Goal: Obtain resource: Download file/media

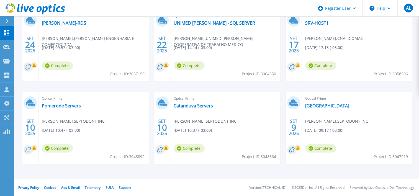
scroll to position [28, 0]
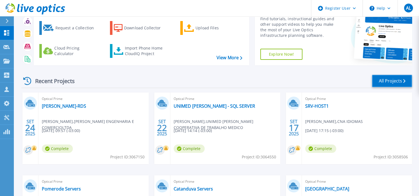
click at [396, 83] on link "All Projects" at bounding box center [392, 81] width 40 height 12
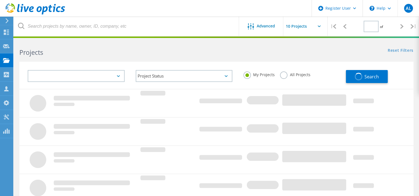
type input "1"
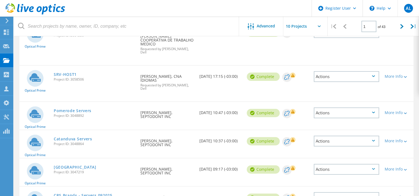
scroll to position [141, 0]
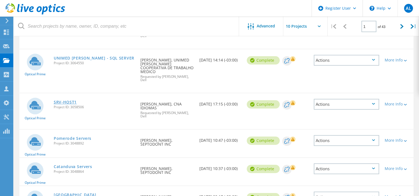
click at [75, 100] on link "SRV-HOST1" at bounding box center [65, 102] width 23 height 4
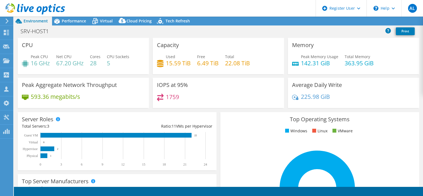
select select "USD"
radio input "true"
radio input "false"
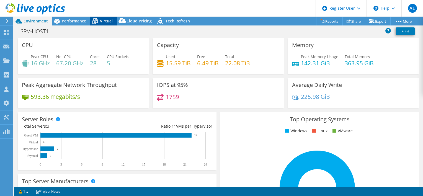
click at [98, 21] on icon at bounding box center [95, 21] width 10 height 10
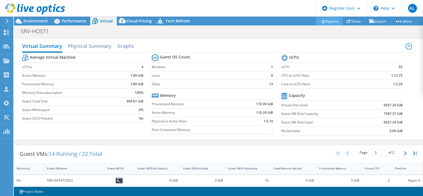
click at [328, 24] on link "Reports" at bounding box center [329, 21] width 27 height 9
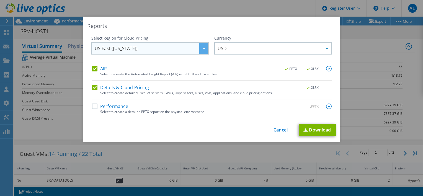
click at [200, 50] on div at bounding box center [204, 48] width 9 height 11
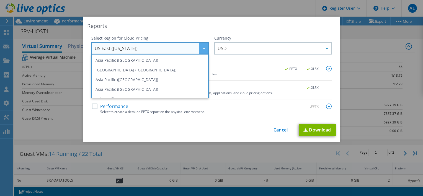
click at [200, 50] on div at bounding box center [204, 48] width 9 height 11
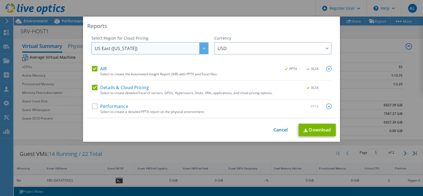
click at [200, 50] on div at bounding box center [204, 48] width 9 height 11
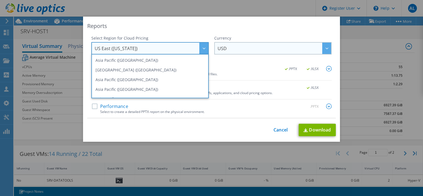
click at [232, 48] on span "USD" at bounding box center [275, 48] width 114 height 11
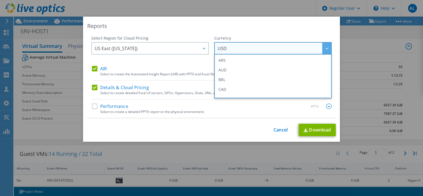
click at [224, 35] on div "Reports Select Region for Cloud Pricing Asia Pacific (Hong Kong) Asia Pacific (…" at bounding box center [211, 79] width 257 height 125
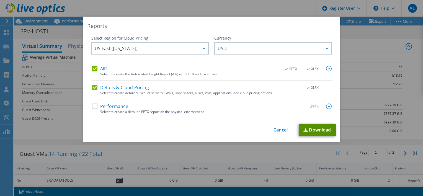
click at [305, 130] on img at bounding box center [306, 131] width 4 height 4
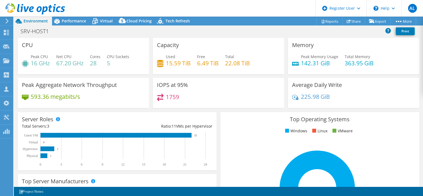
select select "USD"
